Goal: Task Accomplishment & Management: Manage account settings

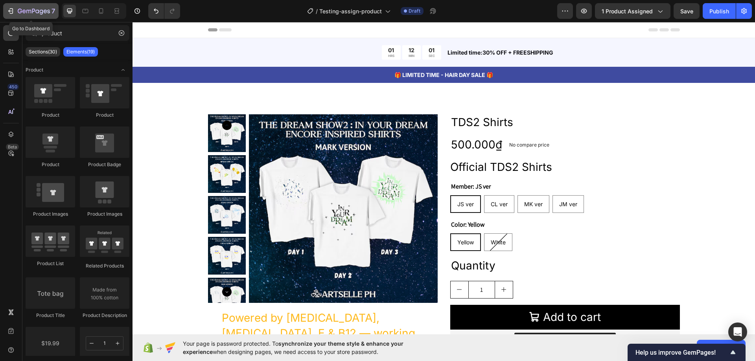
click at [15, 9] on div "7" at bounding box center [31, 10] width 48 height 9
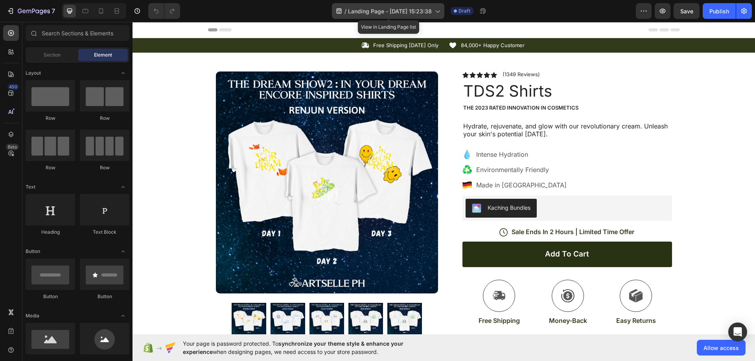
click at [441, 14] on icon at bounding box center [437, 11] width 8 height 8
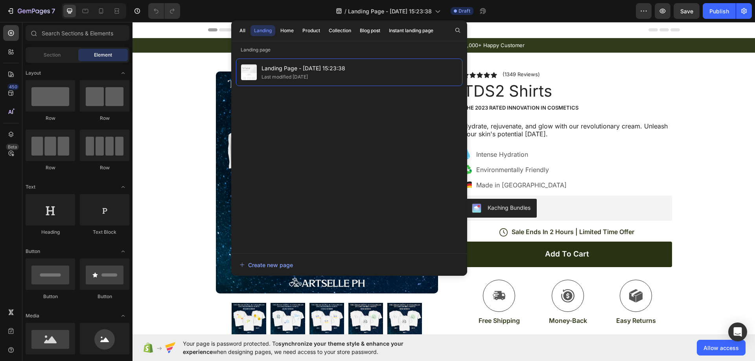
click at [526, 32] on div "Header" at bounding box center [444, 30] width 472 height 16
click at [524, 26] on div "Header" at bounding box center [444, 30] width 472 height 16
click at [380, 13] on span "Landing Page - Sep 24, 15:23:38" at bounding box center [390, 11] width 84 height 8
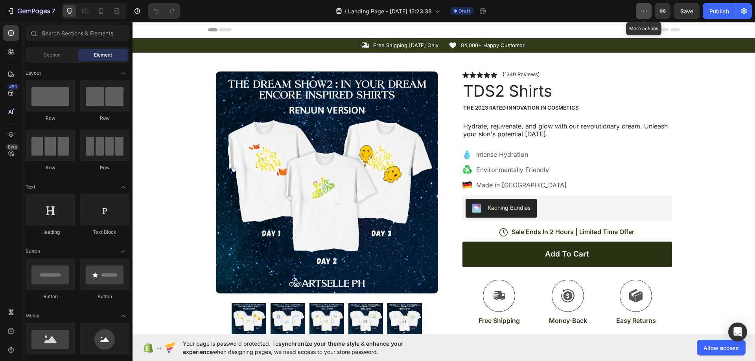
click at [646, 11] on icon "button" at bounding box center [644, 11] width 8 height 8
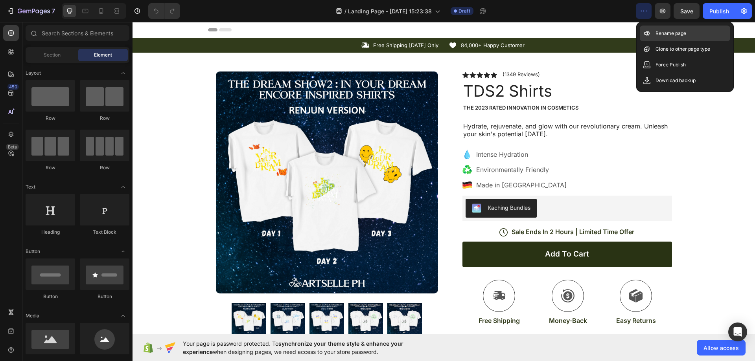
click at [654, 30] on div "Rename page" at bounding box center [685, 34] width 90 height 16
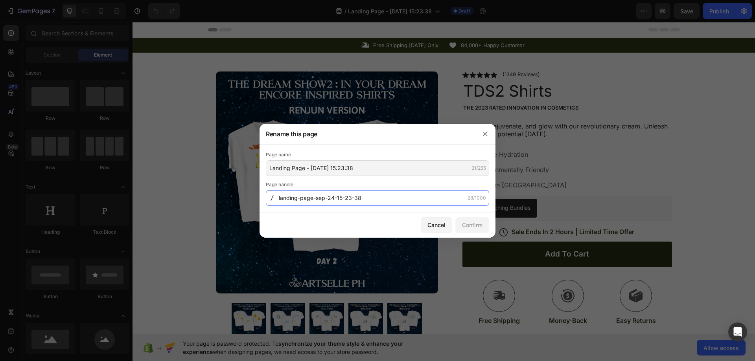
click at [324, 198] on input "landing-page-sep-24-15-23-38" at bounding box center [377, 198] width 223 height 16
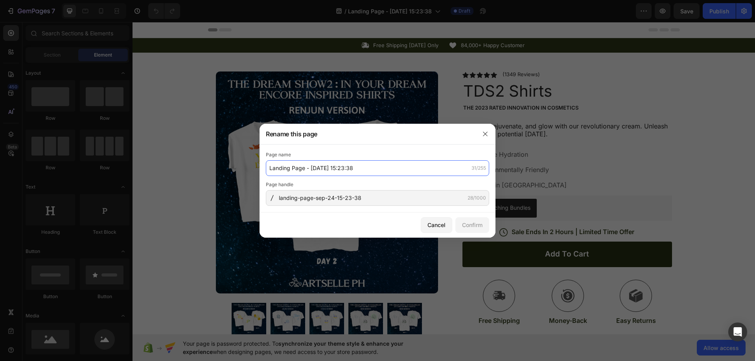
click at [317, 167] on input "Landing Page - Sep 24, 15:23:38" at bounding box center [377, 168] width 223 height 16
click at [303, 167] on input "Landing Page - Sep 24, 15:23:38" at bounding box center [377, 168] width 223 height 16
click at [320, 169] on input "Landing Page - Sep 24, 15:23:38" at bounding box center [377, 168] width 223 height 16
click at [293, 164] on input "Landing Page - Sep 24, 15:23:38" at bounding box center [377, 168] width 223 height 16
drag, startPoint x: 304, startPoint y: 168, endPoint x: 266, endPoint y: 164, distance: 37.9
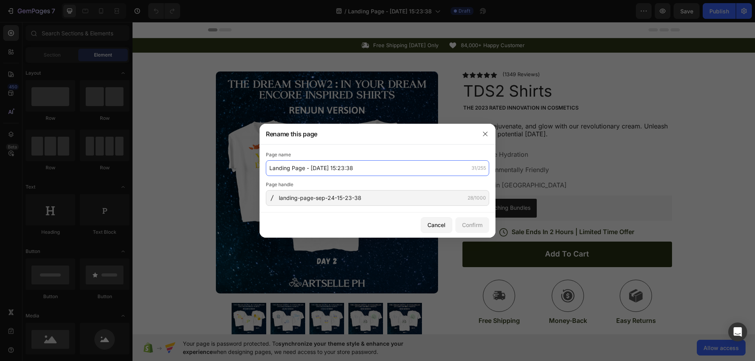
click at [266, 164] on input "Landing Page - Sep 24, 15:23:38" at bounding box center [377, 168] width 223 height 16
click at [312, 168] on input "Landing Page - Sep 24, 15:23:38" at bounding box center [377, 168] width 223 height 16
click at [303, 169] on input "Landing Page - Sep 24, 15:23:38" at bounding box center [377, 168] width 223 height 16
drag, startPoint x: 371, startPoint y: 169, endPoint x: 257, endPoint y: 164, distance: 114.1
click at [257, 164] on div "Rename this page Page name Landing Page - Sep 24, 15:23:38 31/255 Page handle l…" at bounding box center [377, 180] width 755 height 361
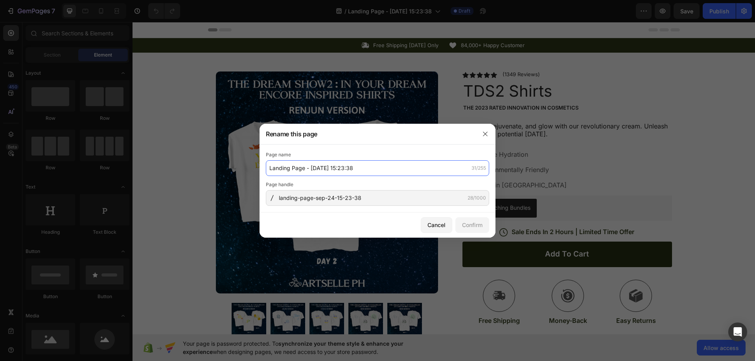
click at [311, 170] on input "Landing Page - Sep 24, 15:23:38" at bounding box center [377, 168] width 223 height 16
type input "Landing Page - TDS2 Shirts"
click at [476, 225] on div "Confirm" at bounding box center [472, 225] width 20 height 8
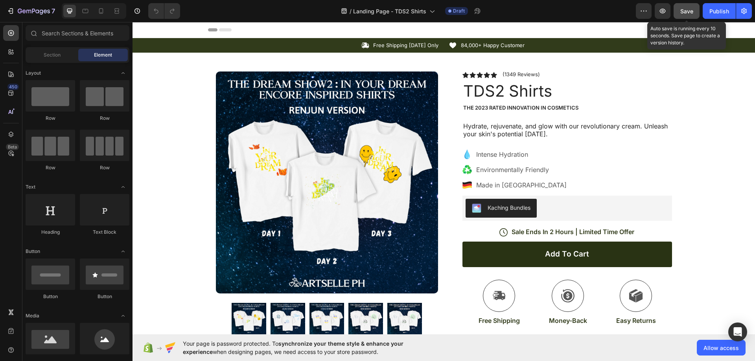
click at [683, 14] on span "Save" at bounding box center [686, 11] width 13 height 7
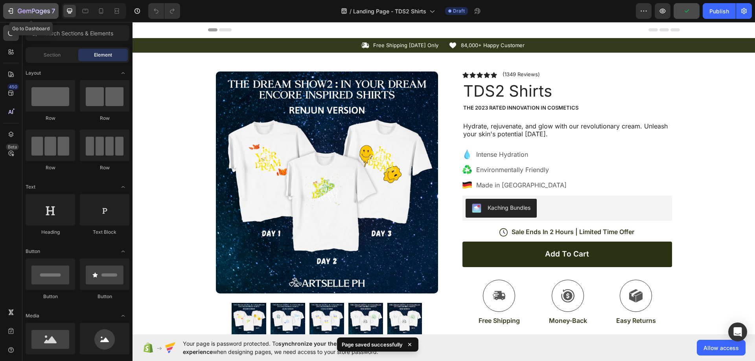
click at [9, 10] on icon "button" at bounding box center [10, 11] width 4 height 2
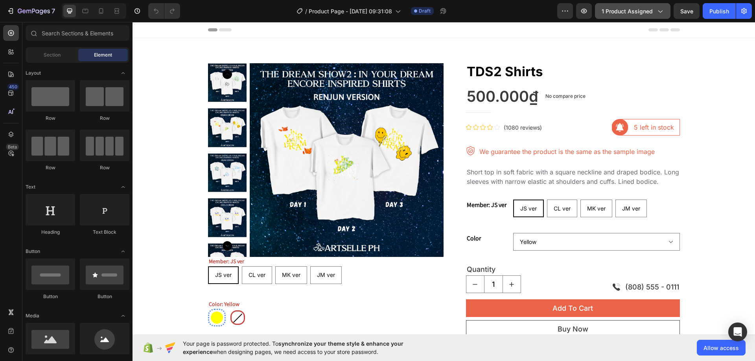
click at [631, 9] on span "1 product assigned" at bounding box center [627, 11] width 51 height 8
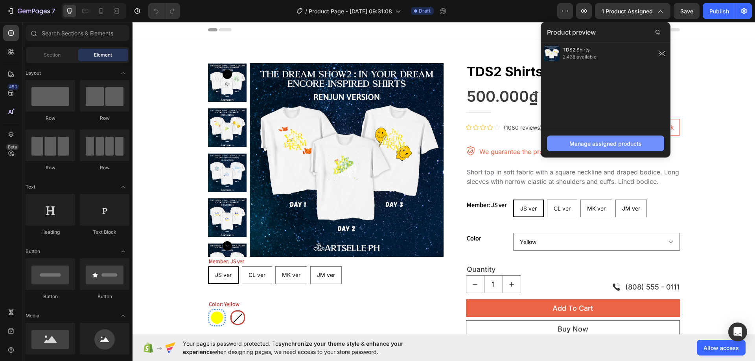
click at [608, 146] on div "Manage assigned products" at bounding box center [605, 144] width 72 height 8
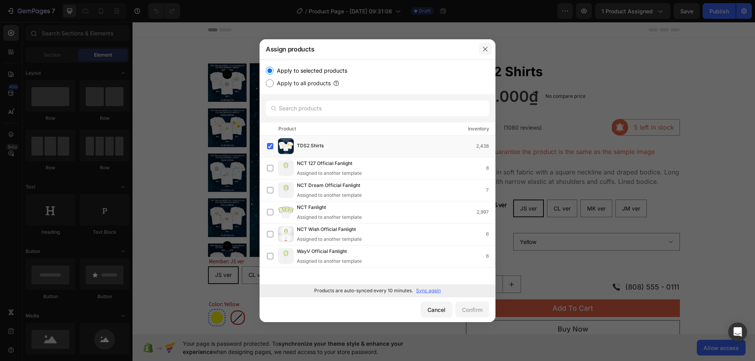
click at [485, 48] on icon "button" at bounding box center [485, 49] width 6 height 6
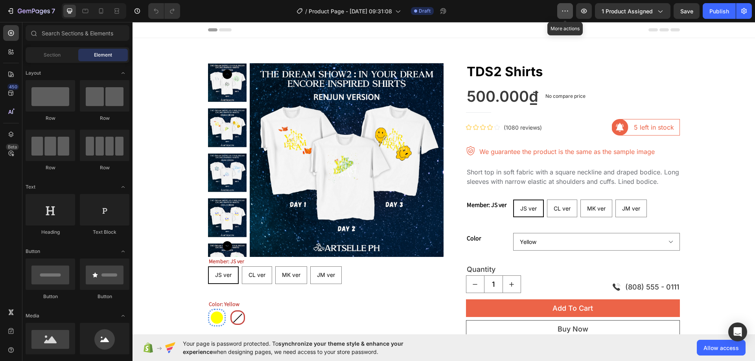
click at [568, 11] on icon "button" at bounding box center [567, 11] width 1 height 1
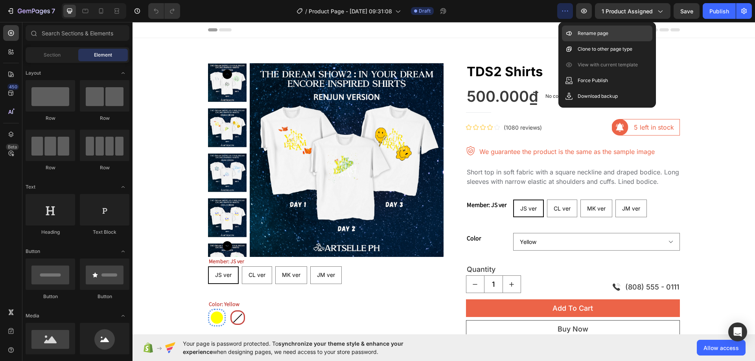
click at [572, 31] on icon at bounding box center [569, 33] width 8 height 8
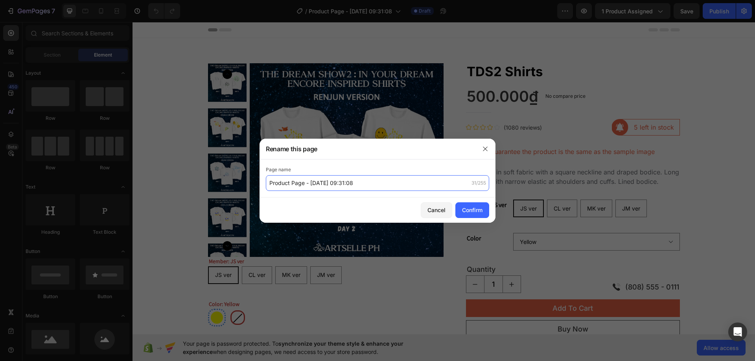
click at [364, 186] on input "Product Page - [DATE] 09:31:08" at bounding box center [377, 183] width 223 height 16
click at [370, 183] on input "Product Page - [DATE] 09:31:08" at bounding box center [377, 183] width 223 height 16
drag, startPoint x: 372, startPoint y: 183, endPoint x: 311, endPoint y: 184, distance: 61.3
click at [311, 184] on input "Product Page - [DATE] 09:31:08" at bounding box center [377, 183] width 223 height 16
type input "Product Page - TDS2 Shirts"
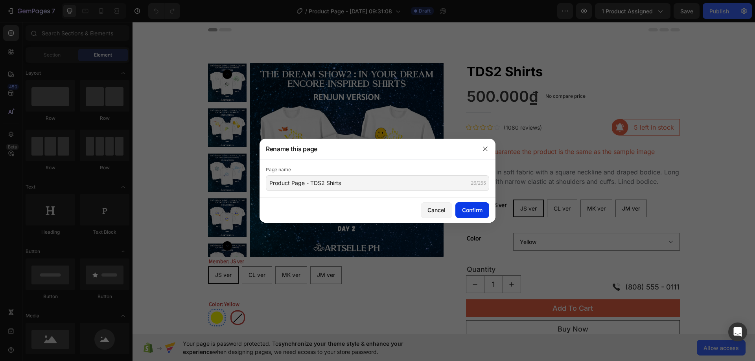
click at [483, 211] on button "Confirm" at bounding box center [472, 210] width 34 height 16
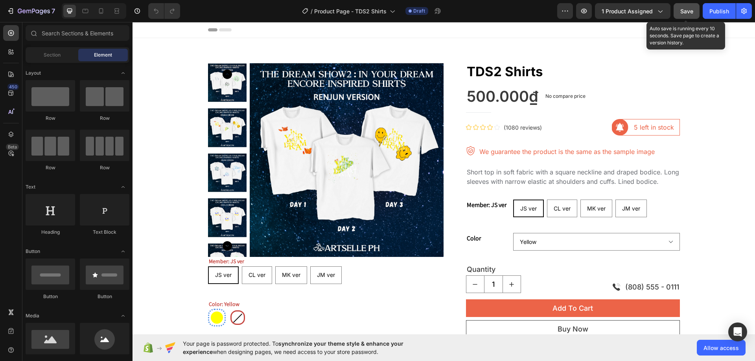
click at [689, 13] on span "Save" at bounding box center [686, 11] width 13 height 7
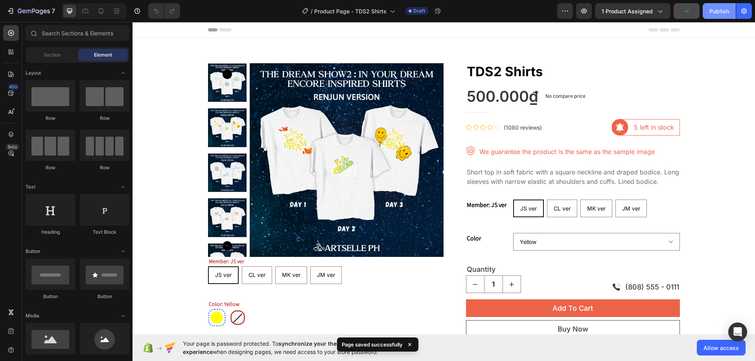
click at [721, 13] on div "Publish" at bounding box center [719, 11] width 20 height 8
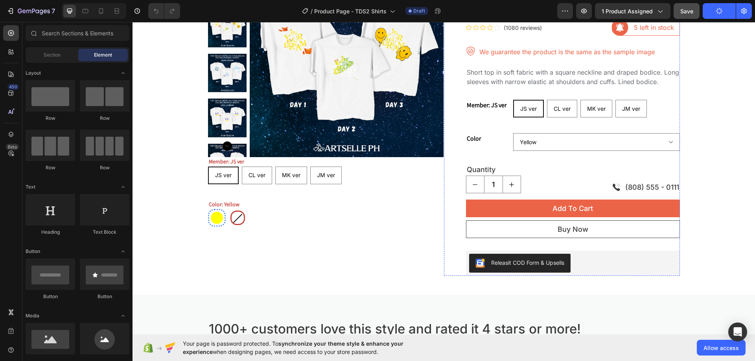
scroll to position [118, 0]
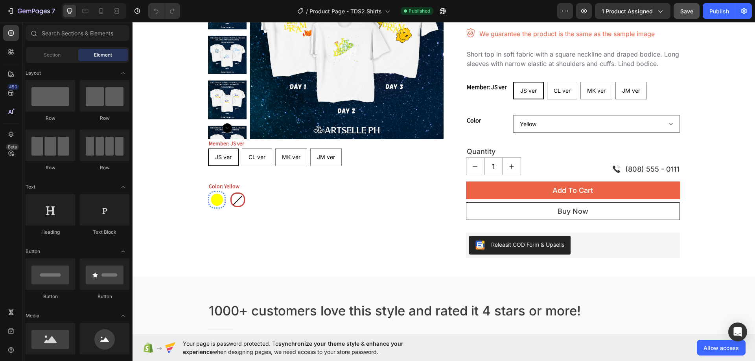
drag, startPoint x: 587, startPoint y: 14, endPoint x: 527, endPoint y: 9, distance: 59.9
click at [527, 9] on div "7 Version history / Product Page - TDS2 Shirts Published Preview 1 product assi…" at bounding box center [377, 11] width 755 height 22
click at [563, 9] on icon "button" at bounding box center [565, 11] width 8 height 8
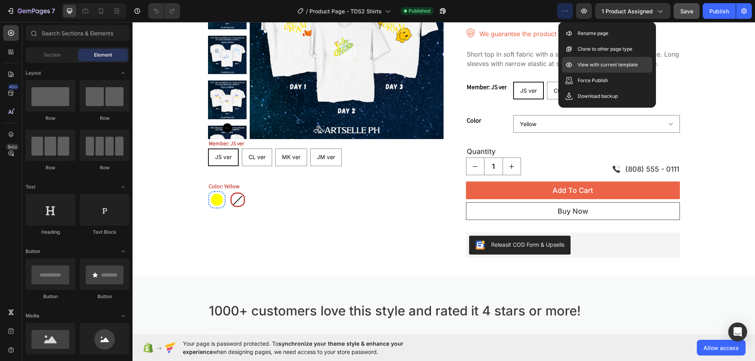
click at [602, 67] on p "View with current template" at bounding box center [608, 65] width 60 height 8
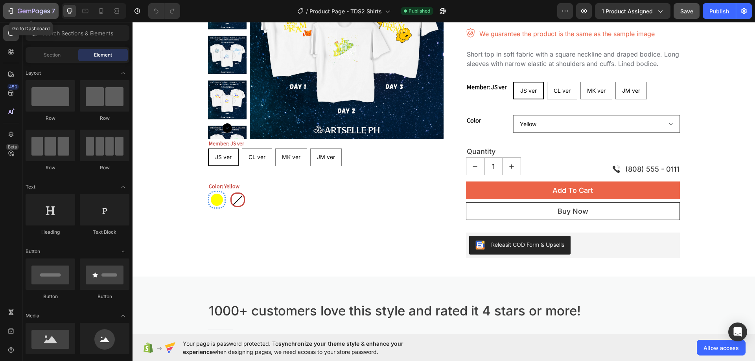
click at [33, 14] on icon "button" at bounding box center [34, 11] width 32 height 7
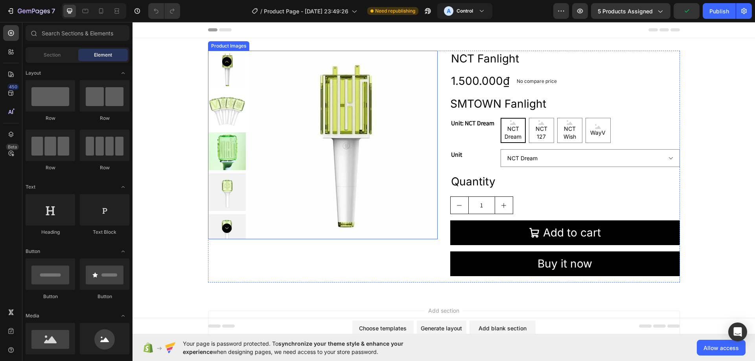
click at [336, 144] on img at bounding box center [343, 145] width 189 height 189
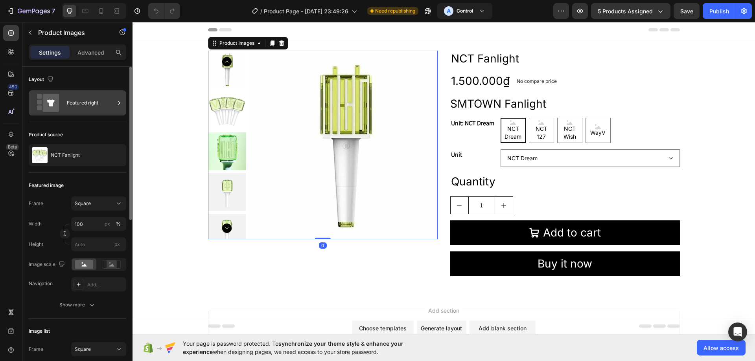
click at [77, 105] on div "Featured right" at bounding box center [91, 103] width 48 height 18
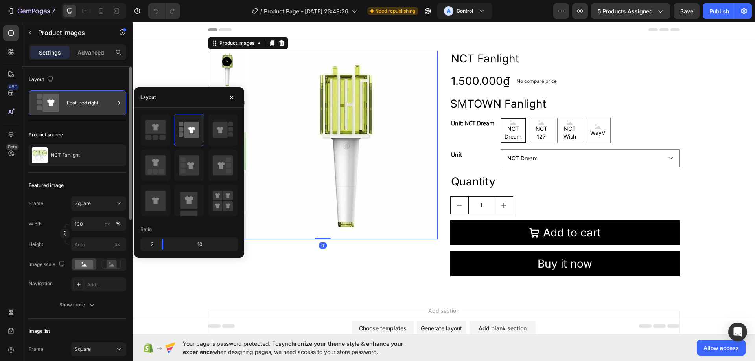
click at [77, 105] on div "Featured right" at bounding box center [91, 103] width 48 height 18
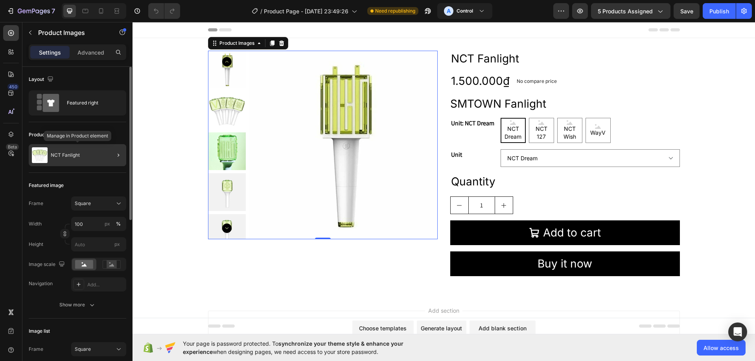
click at [83, 149] on div "NCT Fanlight" at bounding box center [78, 155] width 98 height 22
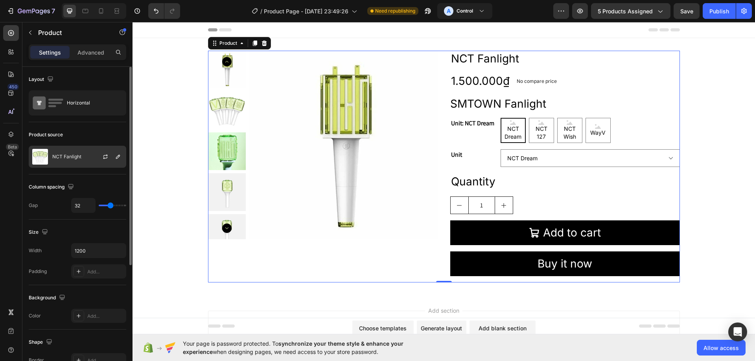
click at [66, 157] on p "NCT Fanlight" at bounding box center [66, 157] width 29 height 6
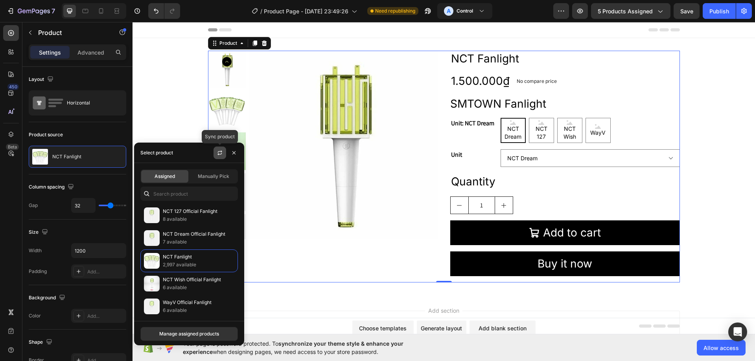
click at [217, 152] on icon "button" at bounding box center [220, 153] width 6 height 6
click at [634, 11] on span "5 products assigned" at bounding box center [625, 11] width 55 height 8
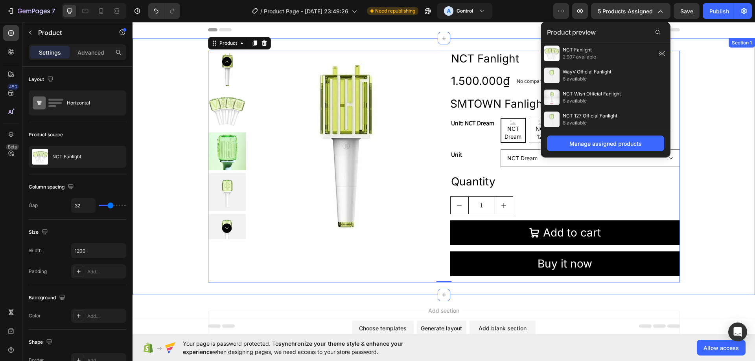
click at [696, 44] on div "Product Images NCT Fanlight Product Title 1.500.000₫ Product Price Product Pric…" at bounding box center [443, 166] width 622 height 257
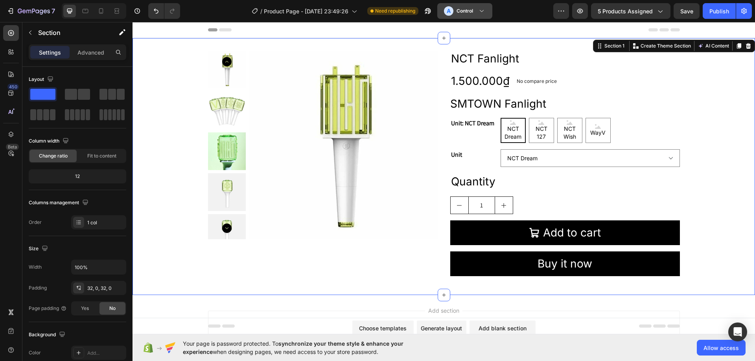
click at [486, 13] on icon at bounding box center [482, 11] width 8 height 8
click at [565, 12] on icon "button" at bounding box center [561, 11] width 8 height 8
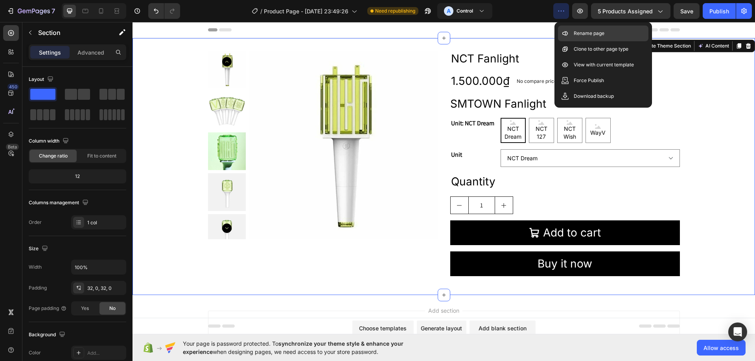
click at [579, 32] on p "Rename page" at bounding box center [589, 33] width 31 height 8
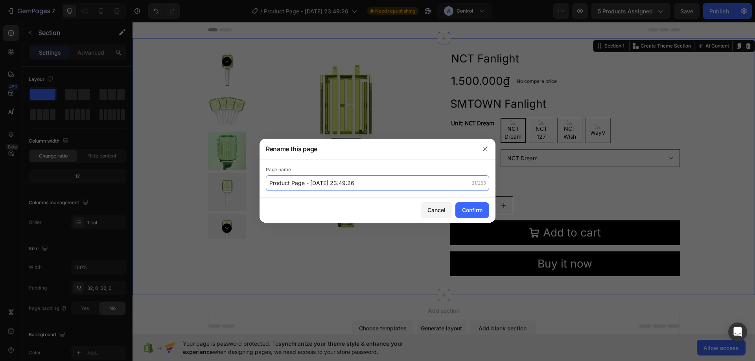
click at [328, 180] on input "Product Page - [DATE] 23:49:26" at bounding box center [377, 183] width 223 height 16
click at [312, 185] on input "Product Page - [DATE] 23:49:26" at bounding box center [377, 183] width 223 height 16
drag, startPoint x: 311, startPoint y: 184, endPoint x: 441, endPoint y: 191, distance: 130.7
click at [441, 191] on div "Page name Product Page - Sep 18, 23:49:26 31/255" at bounding box center [377, 179] width 236 height 38
type input "Product Page - NCT Fanlight"
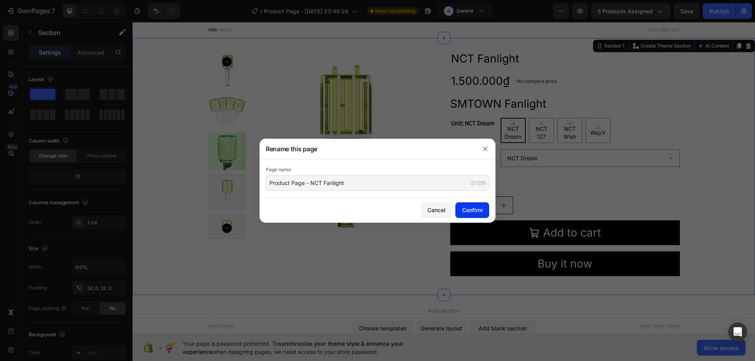
click at [469, 213] on div "Confirm" at bounding box center [472, 210] width 20 height 8
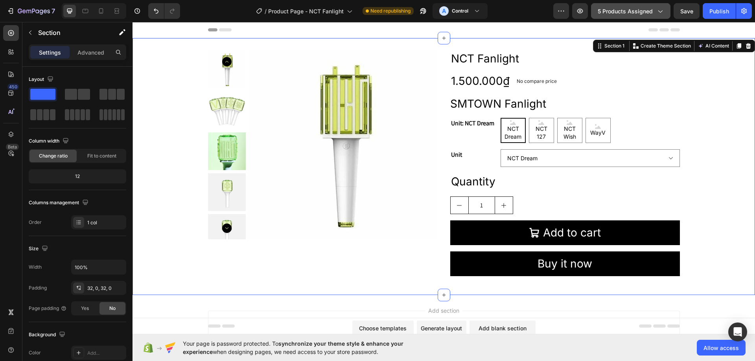
click at [621, 12] on span "5 products assigned" at bounding box center [625, 11] width 55 height 8
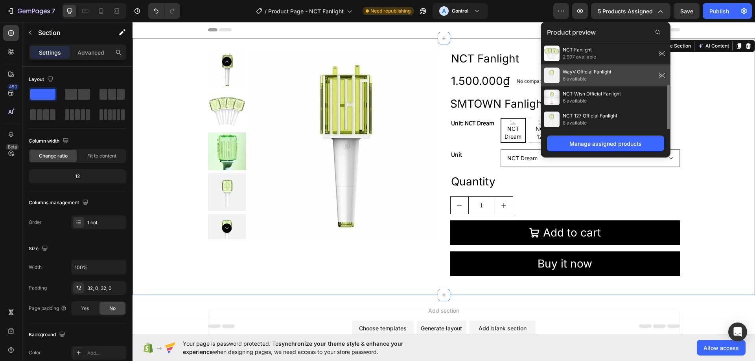
scroll to position [24, 0]
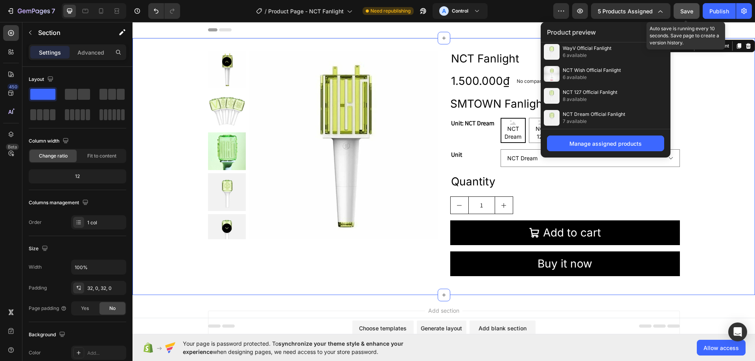
click at [681, 12] on span "Save" at bounding box center [686, 11] width 13 height 7
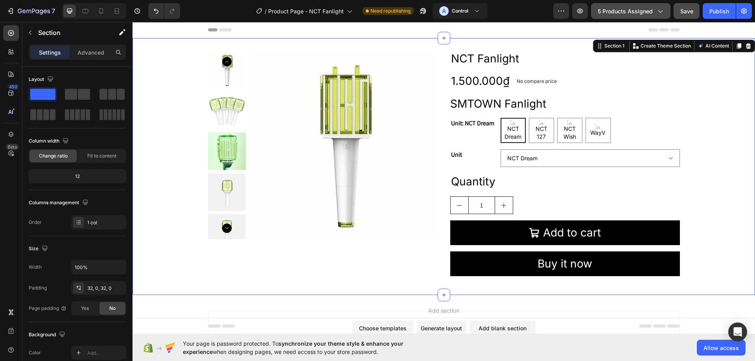
click at [638, 7] on span "5 products assigned" at bounding box center [625, 11] width 55 height 8
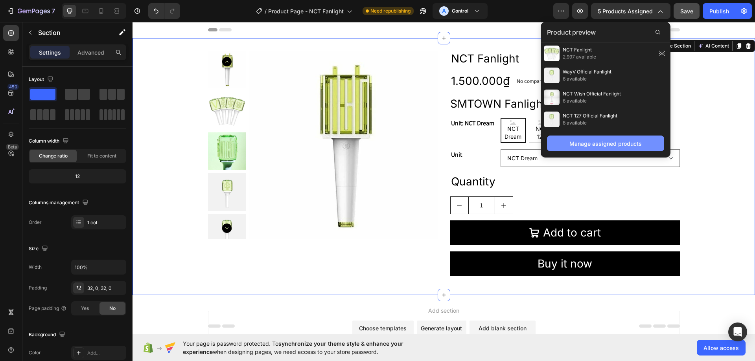
click at [615, 145] on div "Manage assigned products" at bounding box center [605, 144] width 72 height 8
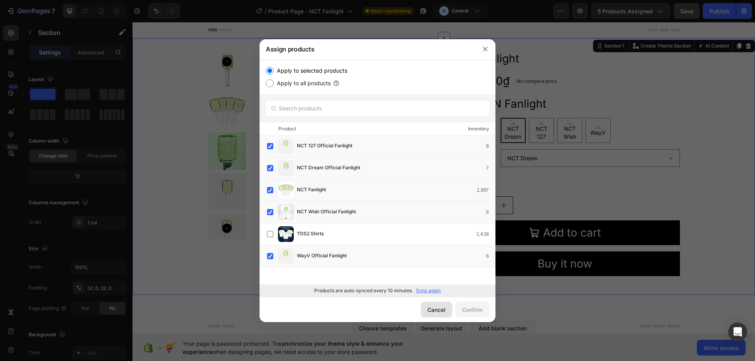
click at [430, 309] on div "Cancel" at bounding box center [436, 310] width 18 height 8
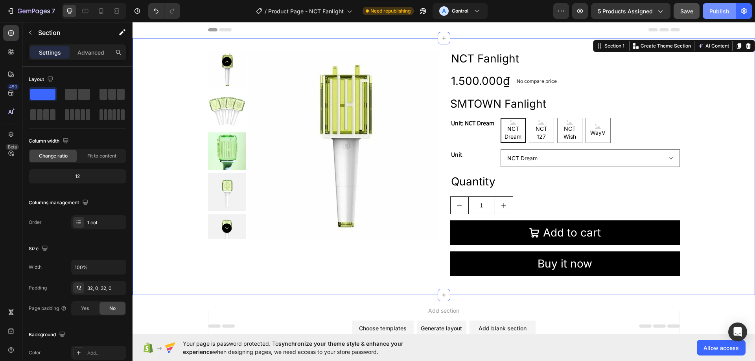
click at [706, 13] on button "Publish" at bounding box center [719, 11] width 33 height 16
click at [23, 17] on button "7" at bounding box center [30, 11] width 55 height 16
